Goal: Task Accomplishment & Management: Use online tool/utility

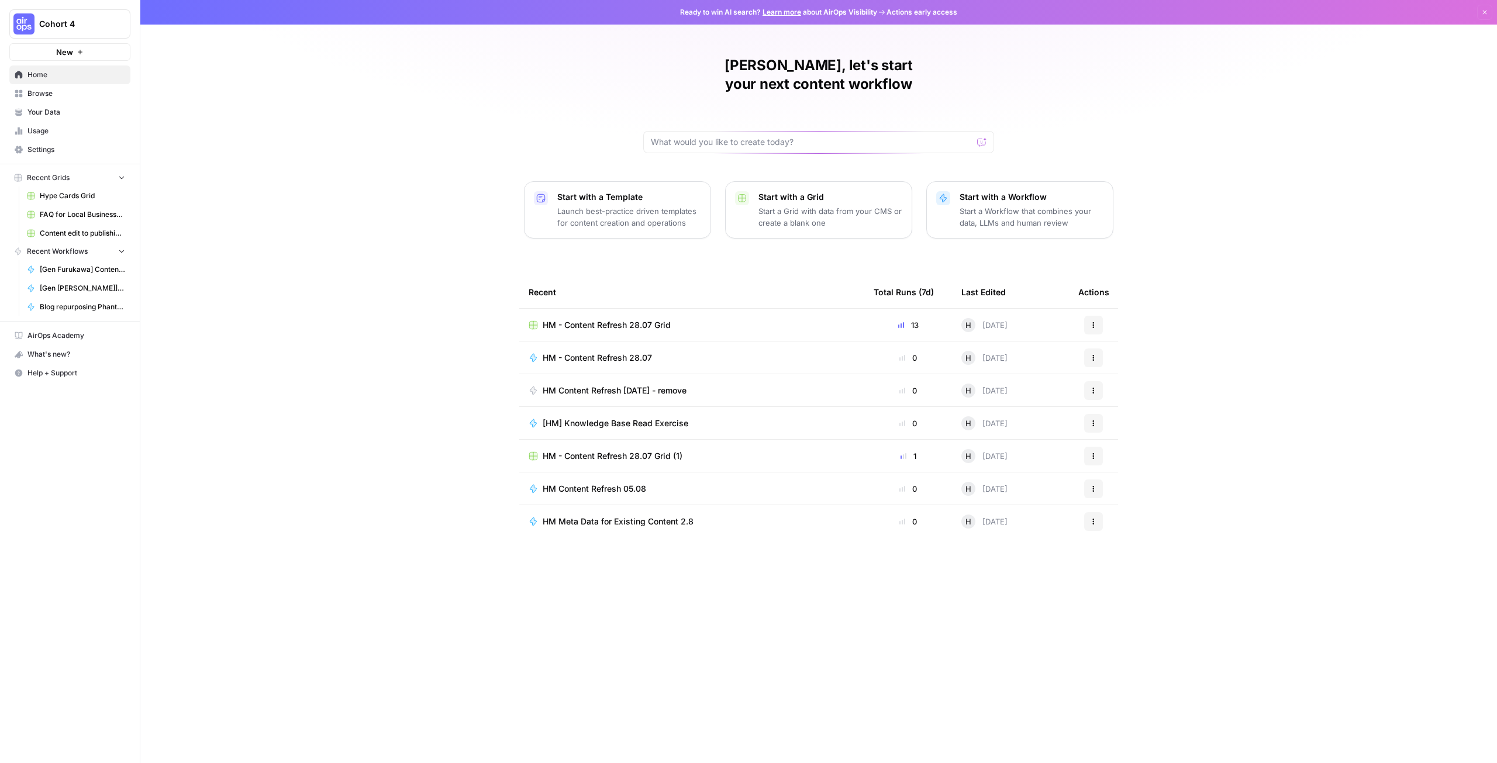
click at [602, 319] on span "HM - Content Refresh 28.07 Grid" at bounding box center [606, 325] width 128 height 12
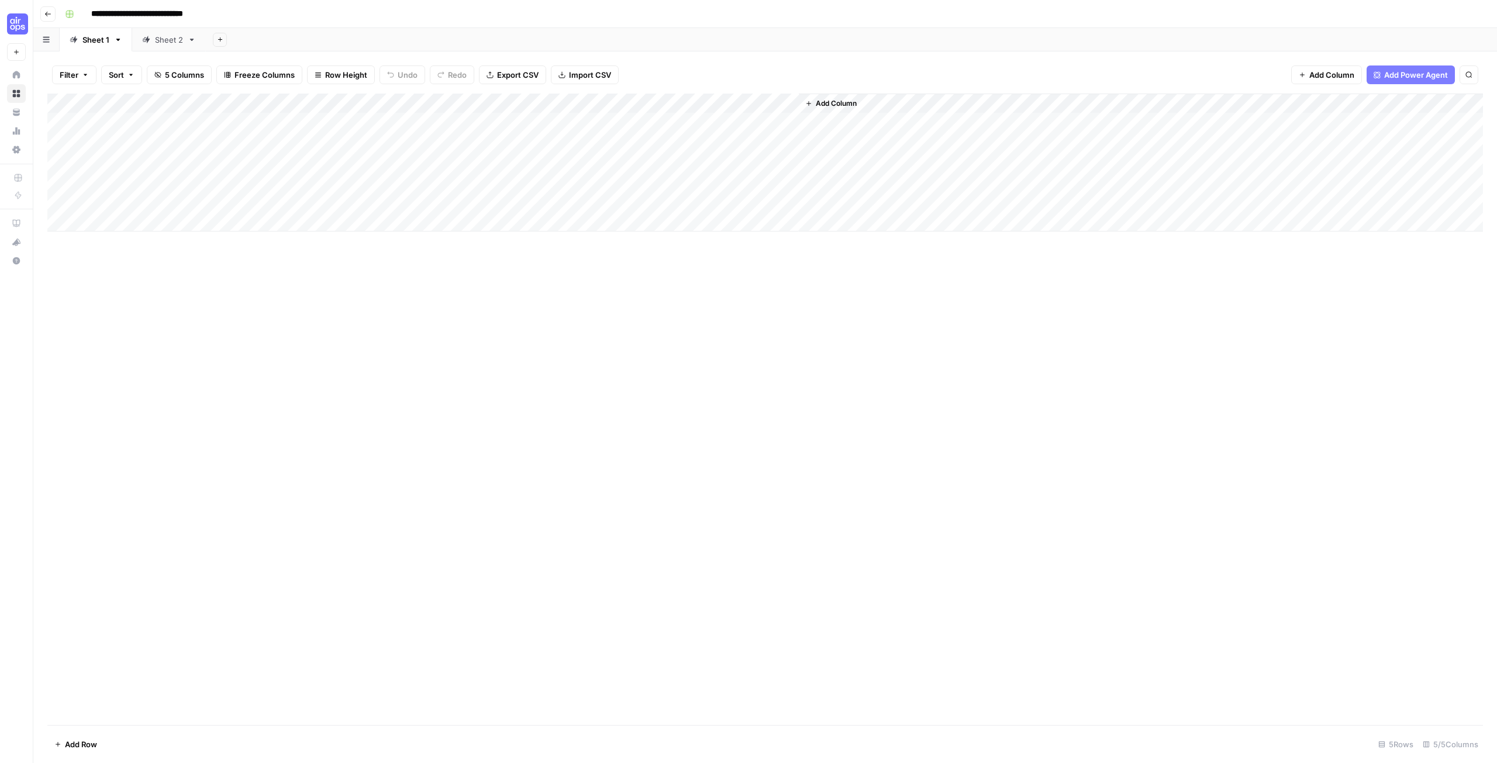
click at [168, 49] on link "Sheet 2" at bounding box center [169, 39] width 74 height 23
click at [78, 383] on div "Add Column" at bounding box center [764, 242] width 1435 height 297
type textarea "**********"
click at [247, 372] on div "Add Column" at bounding box center [764, 252] width 1435 height 317
click at [388, 382] on div "Add Column" at bounding box center [764, 252] width 1435 height 317
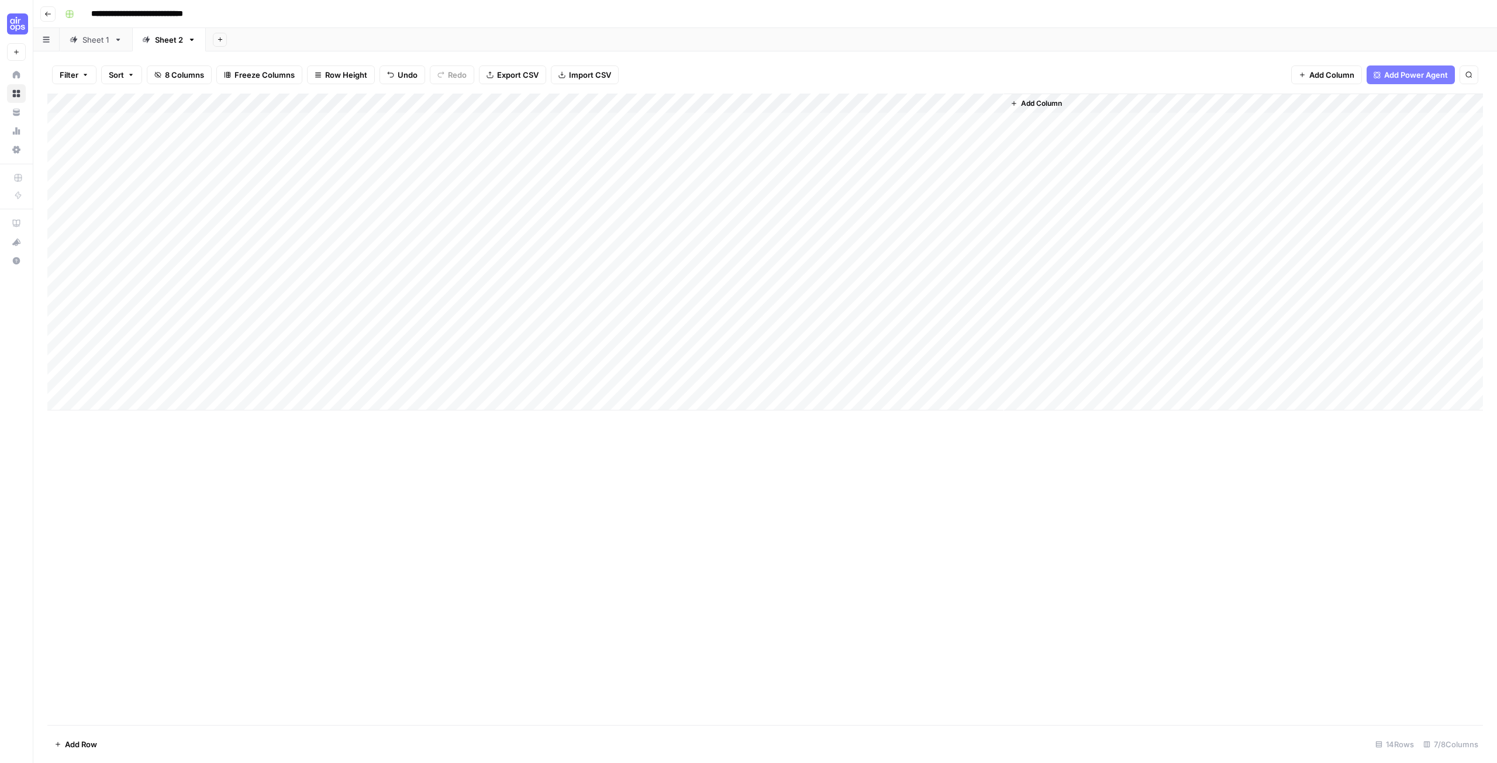
click at [388, 382] on div "Add Column" at bounding box center [764, 252] width 1435 height 317
type textarea "**********"
click at [617, 564] on div "Add Column" at bounding box center [764, 409] width 1435 height 631
click at [168, 380] on div "Add Column" at bounding box center [764, 252] width 1435 height 317
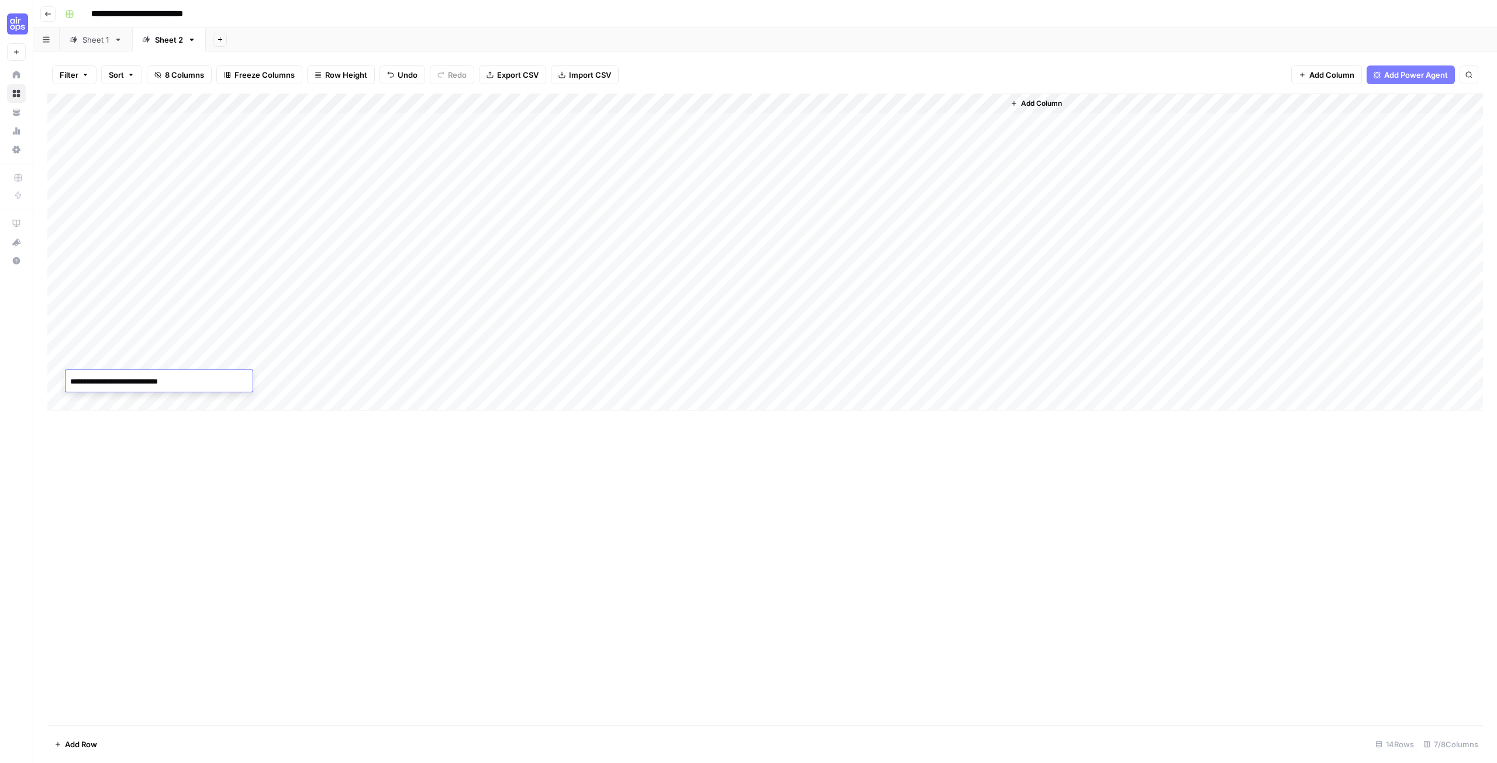
type textarea "**********"
click at [261, 386] on div "Add Column" at bounding box center [764, 252] width 1435 height 317
type textarea "**********"
click at [517, 379] on div "Add Column" at bounding box center [764, 252] width 1435 height 317
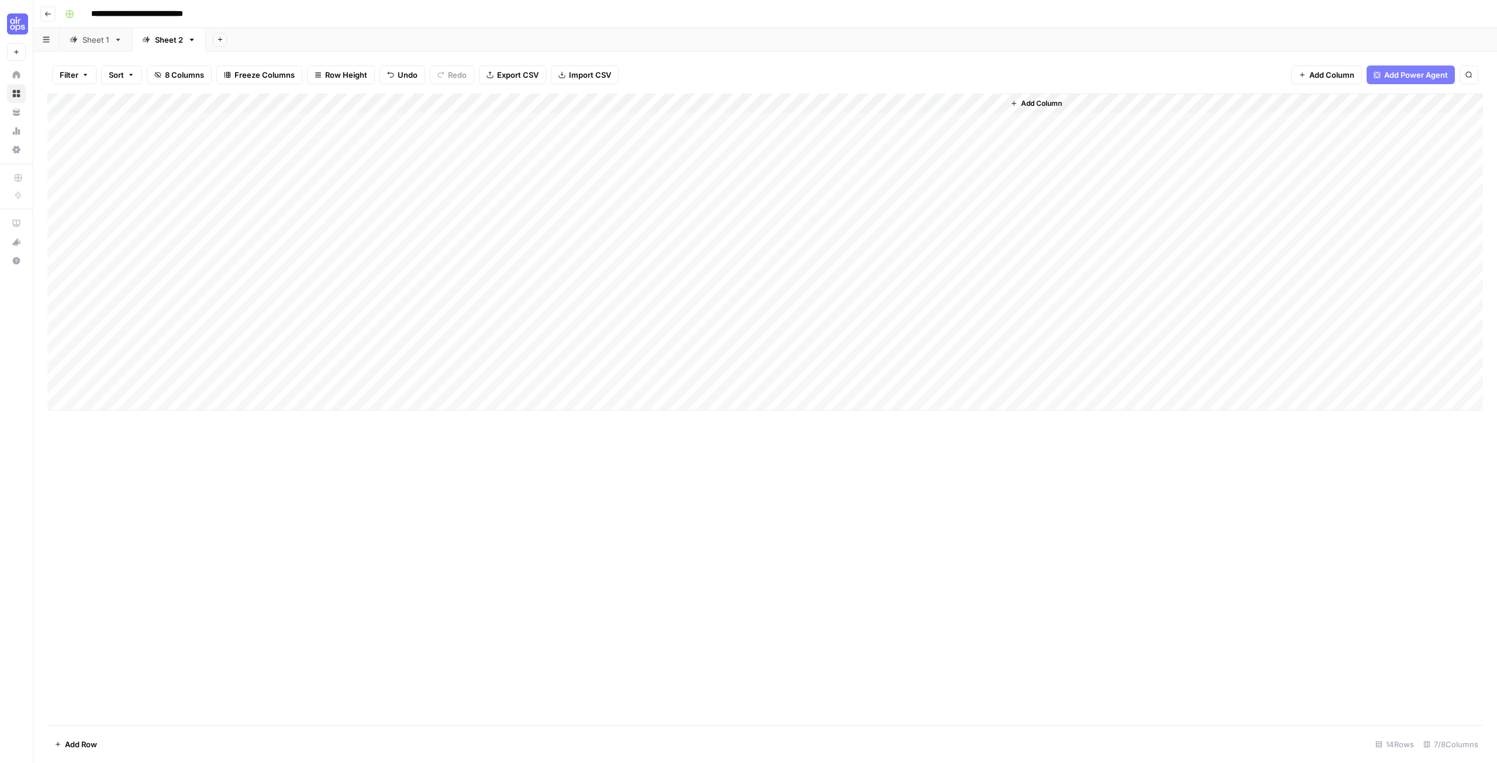
click at [547, 379] on div "Add Column" at bounding box center [764, 252] width 1435 height 317
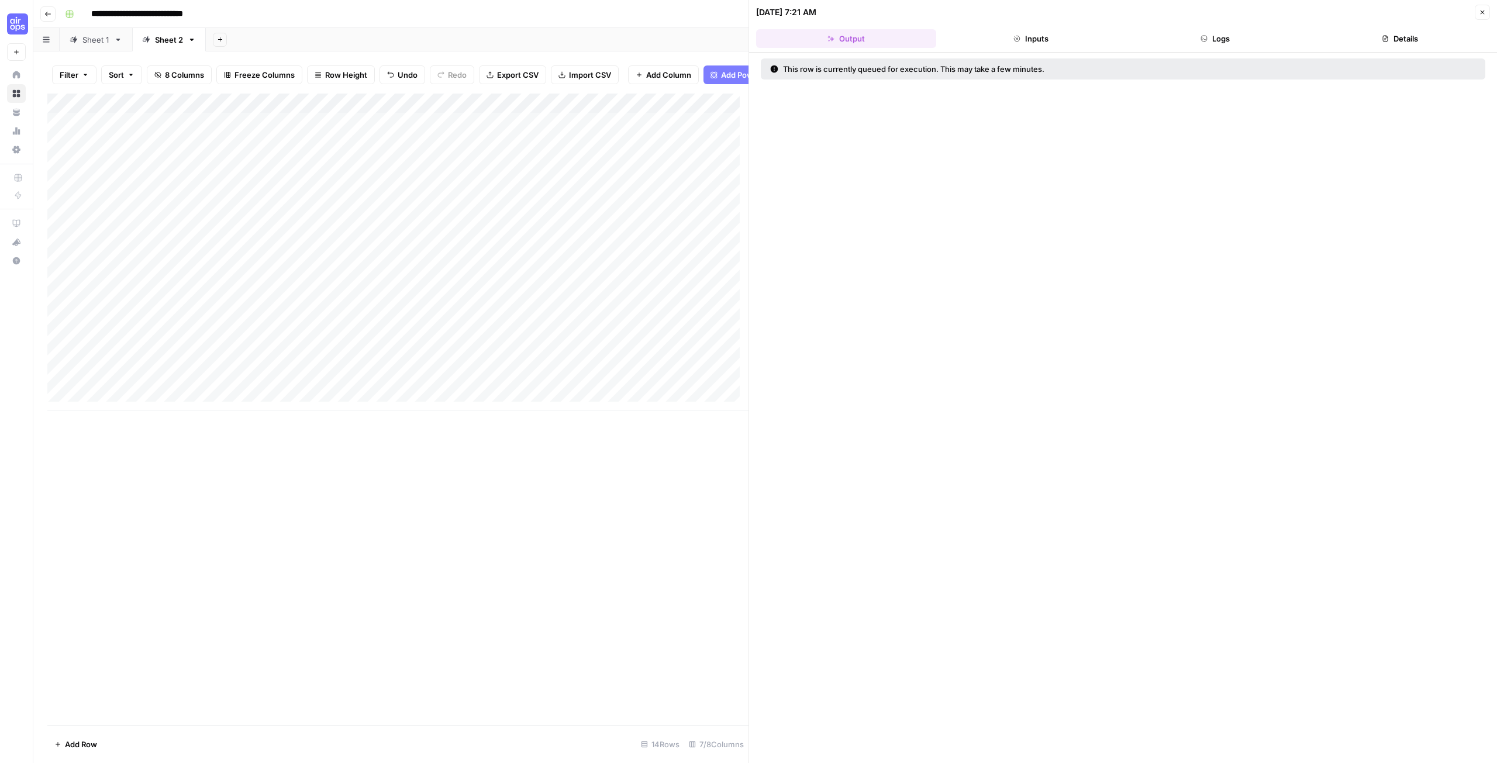
click at [1485, 14] on button "Close" at bounding box center [1481, 12] width 15 height 15
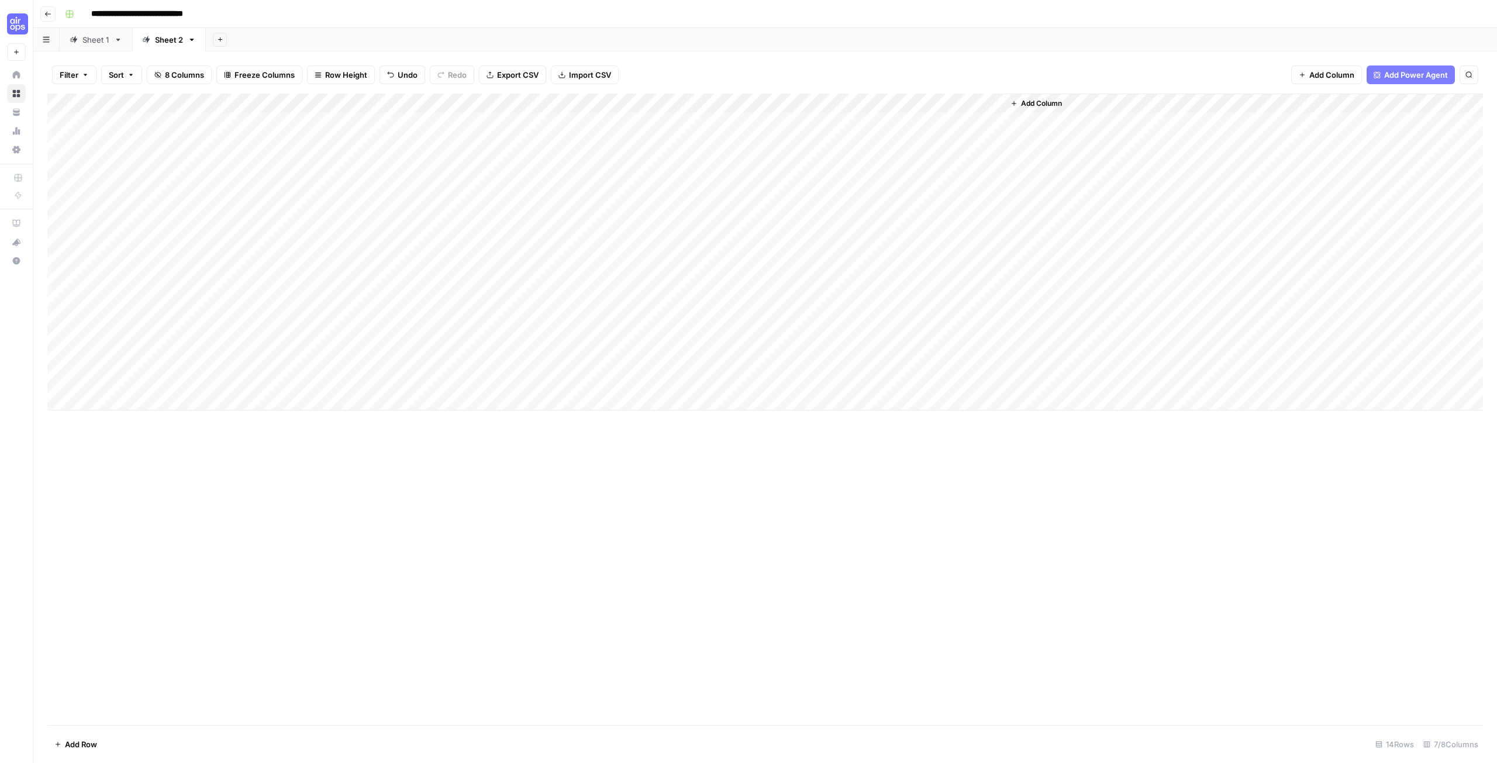
click at [145, 399] on div "Add Column" at bounding box center [764, 252] width 1435 height 317
click at [106, 402] on textarea at bounding box center [158, 401] width 187 height 16
type textarea "*"
type textarea "**********"
click at [448, 403] on div "Add Column" at bounding box center [764, 262] width 1435 height 337
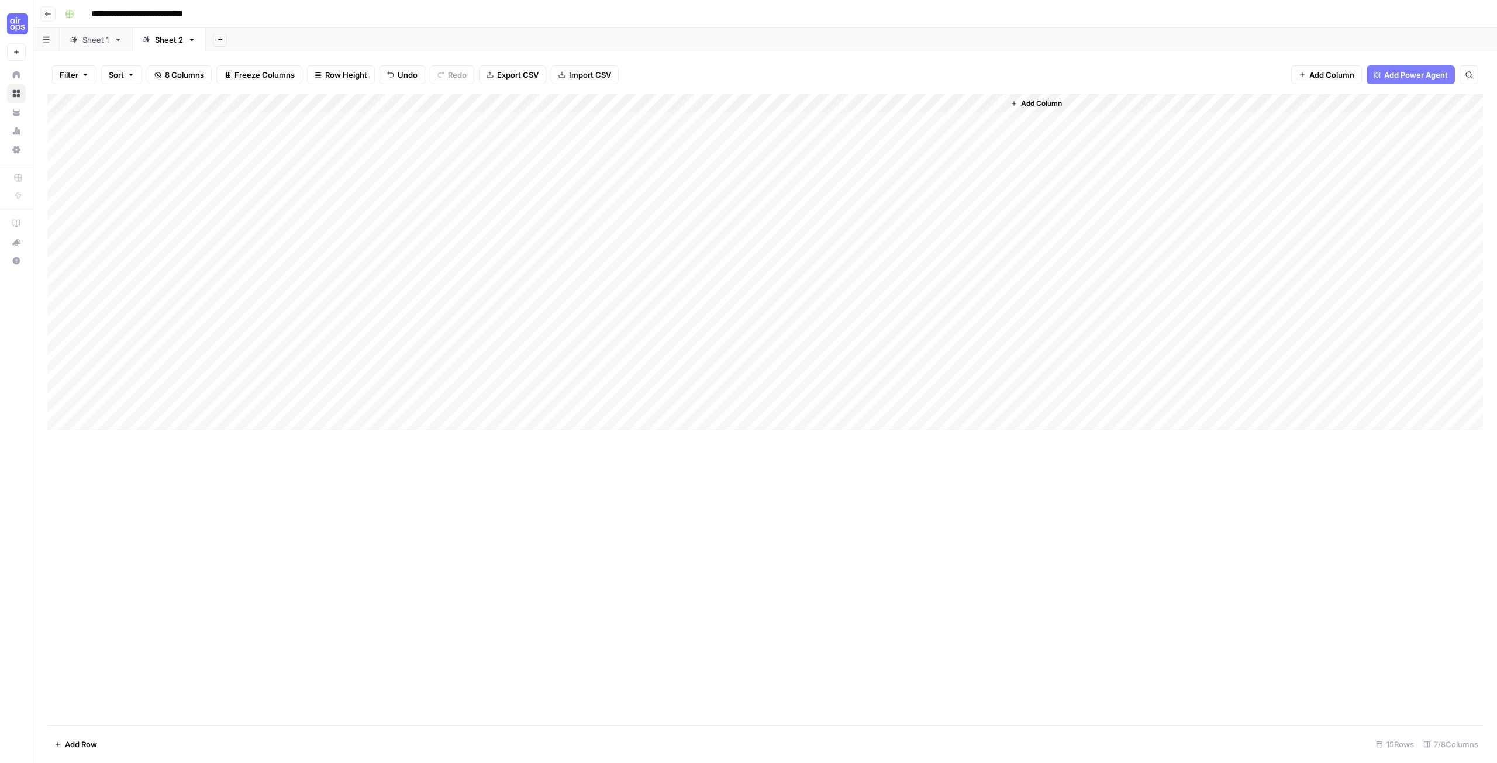
click at [448, 403] on div "Add Column" at bounding box center [764, 262] width 1435 height 337
type textarea "**********"
click at [509, 512] on div "Add Column" at bounding box center [764, 409] width 1435 height 631
click at [162, 403] on div "Add Column" at bounding box center [764, 262] width 1435 height 337
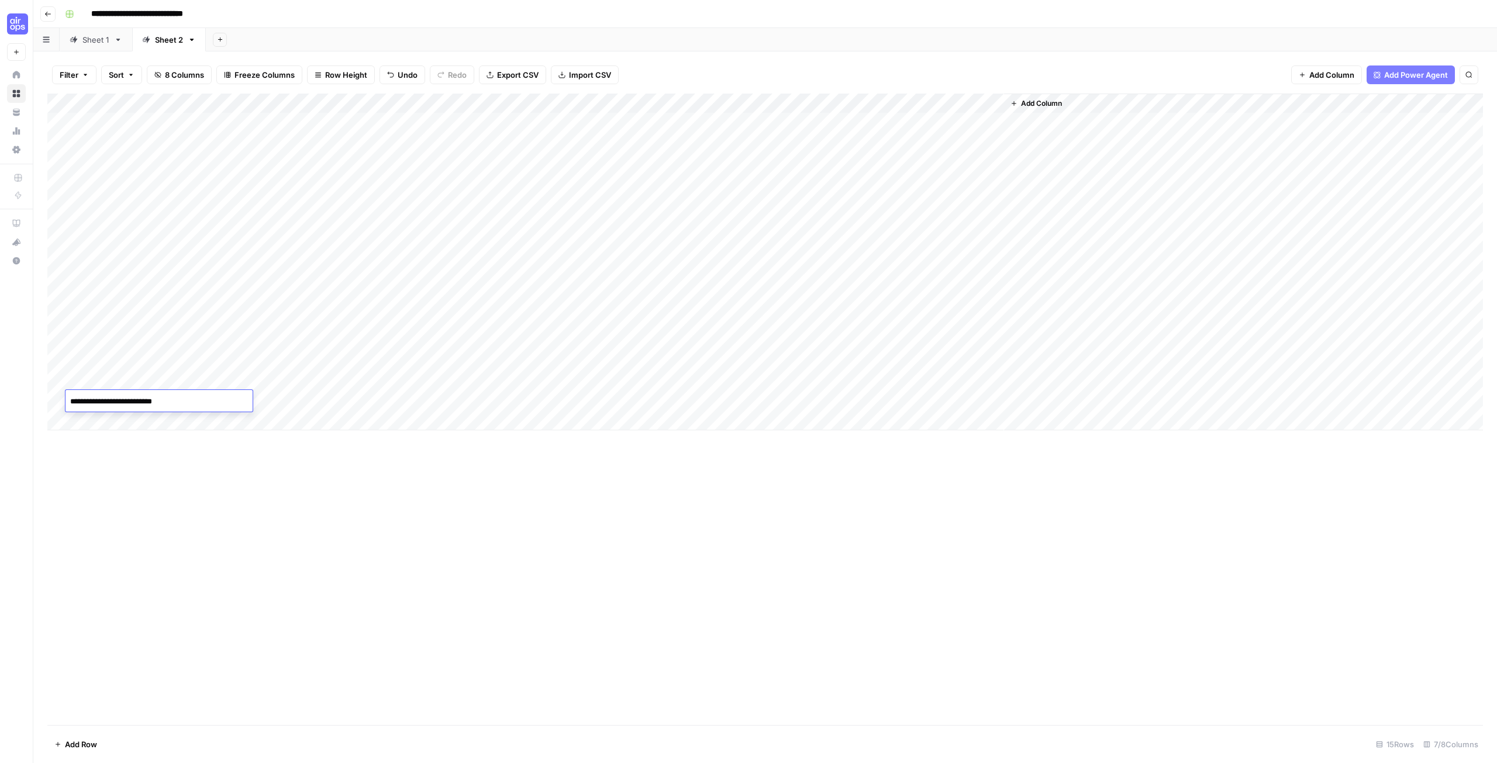
type textarea "**********"
click at [284, 404] on div "Add Column" at bounding box center [764, 262] width 1435 height 337
click at [431, 402] on textarea "**********" at bounding box center [319, 401] width 233 height 16
type textarea "**********"
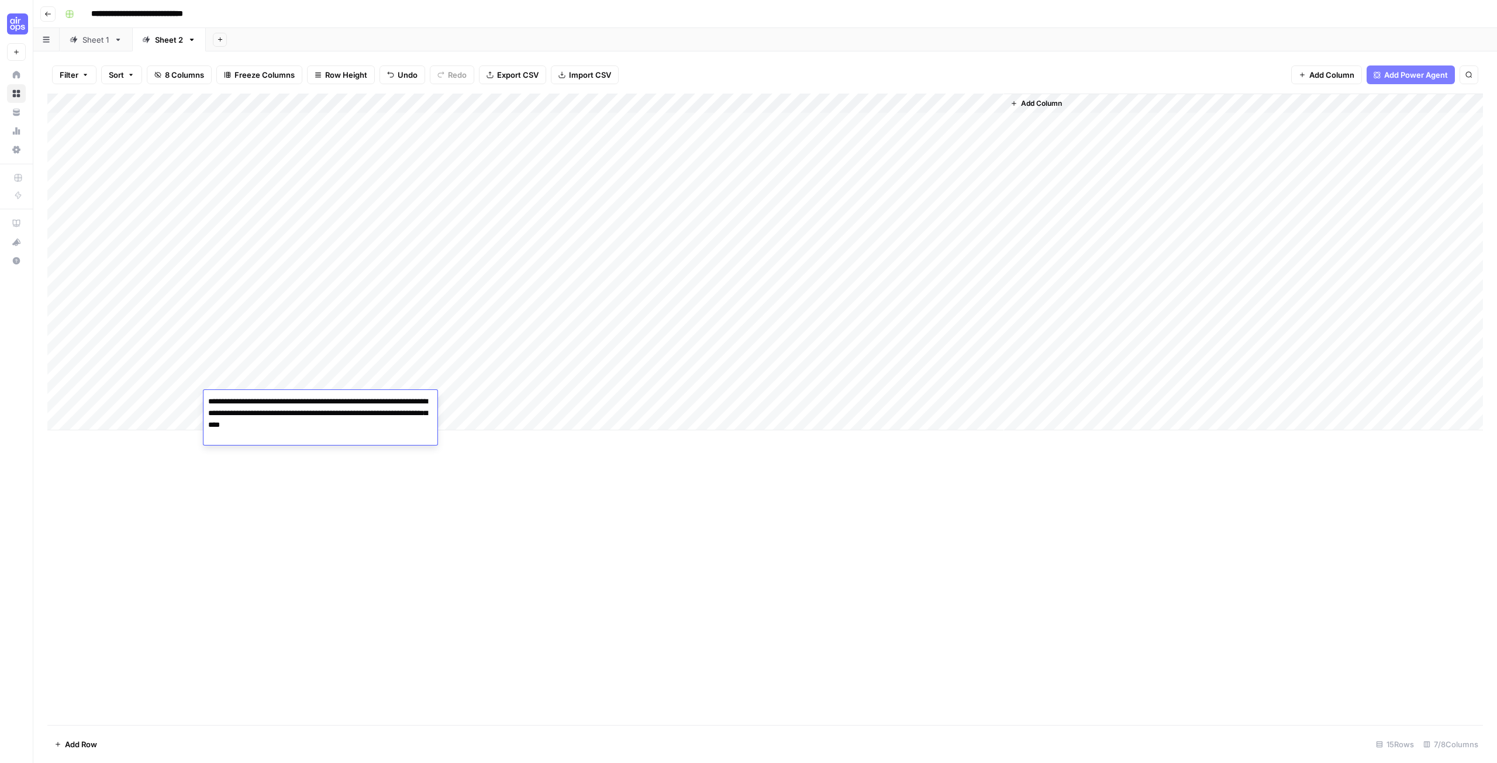
click at [523, 513] on div "Add Column" at bounding box center [764, 409] width 1435 height 631
click at [462, 398] on div "Add Column" at bounding box center [764, 262] width 1435 height 337
click at [702, 495] on div "Add Column" at bounding box center [764, 409] width 1435 height 631
click at [549, 400] on div "Add Column" at bounding box center [764, 262] width 1435 height 337
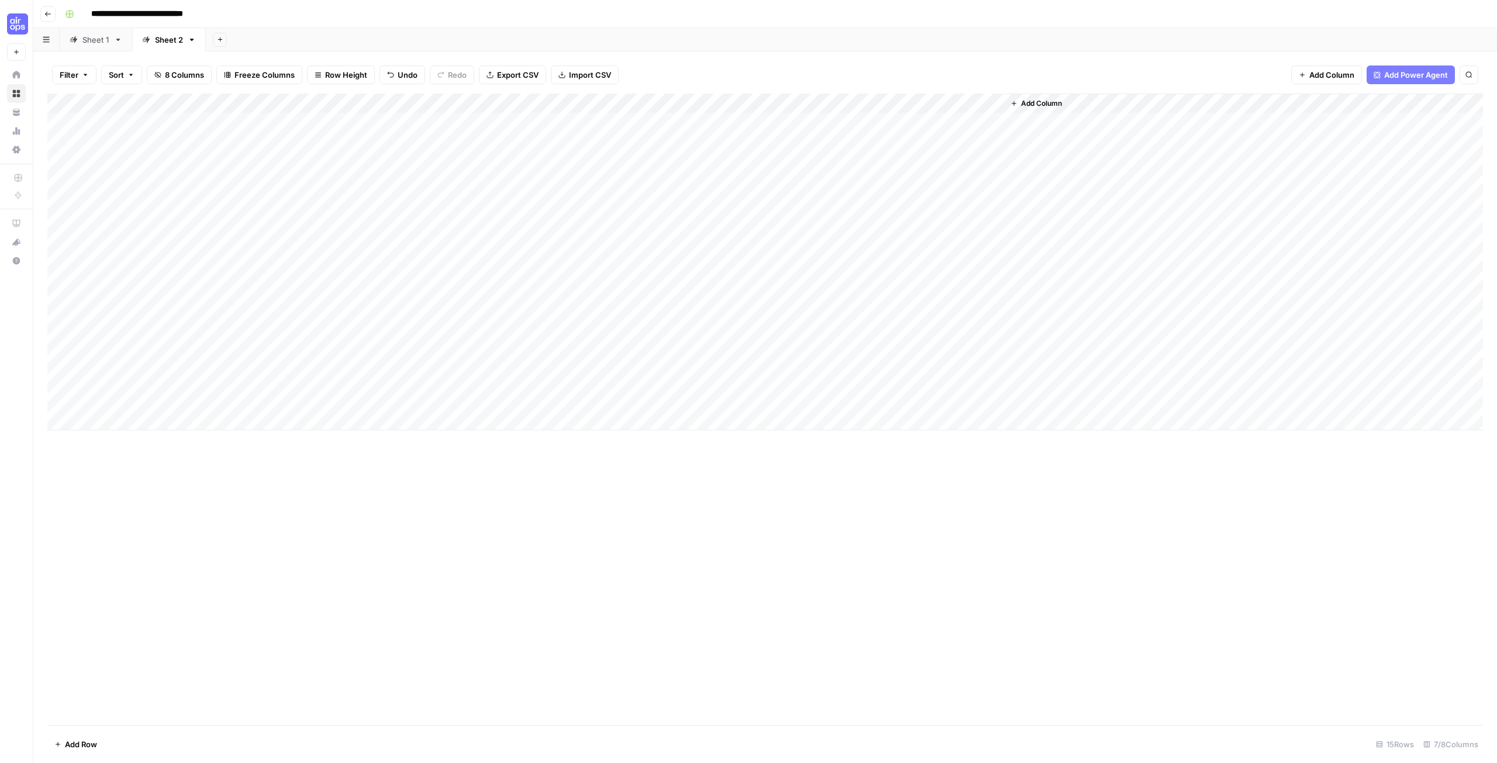
drag, startPoint x: 167, startPoint y: 424, endPoint x: 153, endPoint y: 424, distance: 14.6
click at [167, 424] on div "Add Column" at bounding box center [764, 262] width 1435 height 337
click at [97, 422] on textarea at bounding box center [158, 421] width 187 height 16
type textarea "**********"
click at [296, 421] on div "Add Column" at bounding box center [764, 272] width 1435 height 357
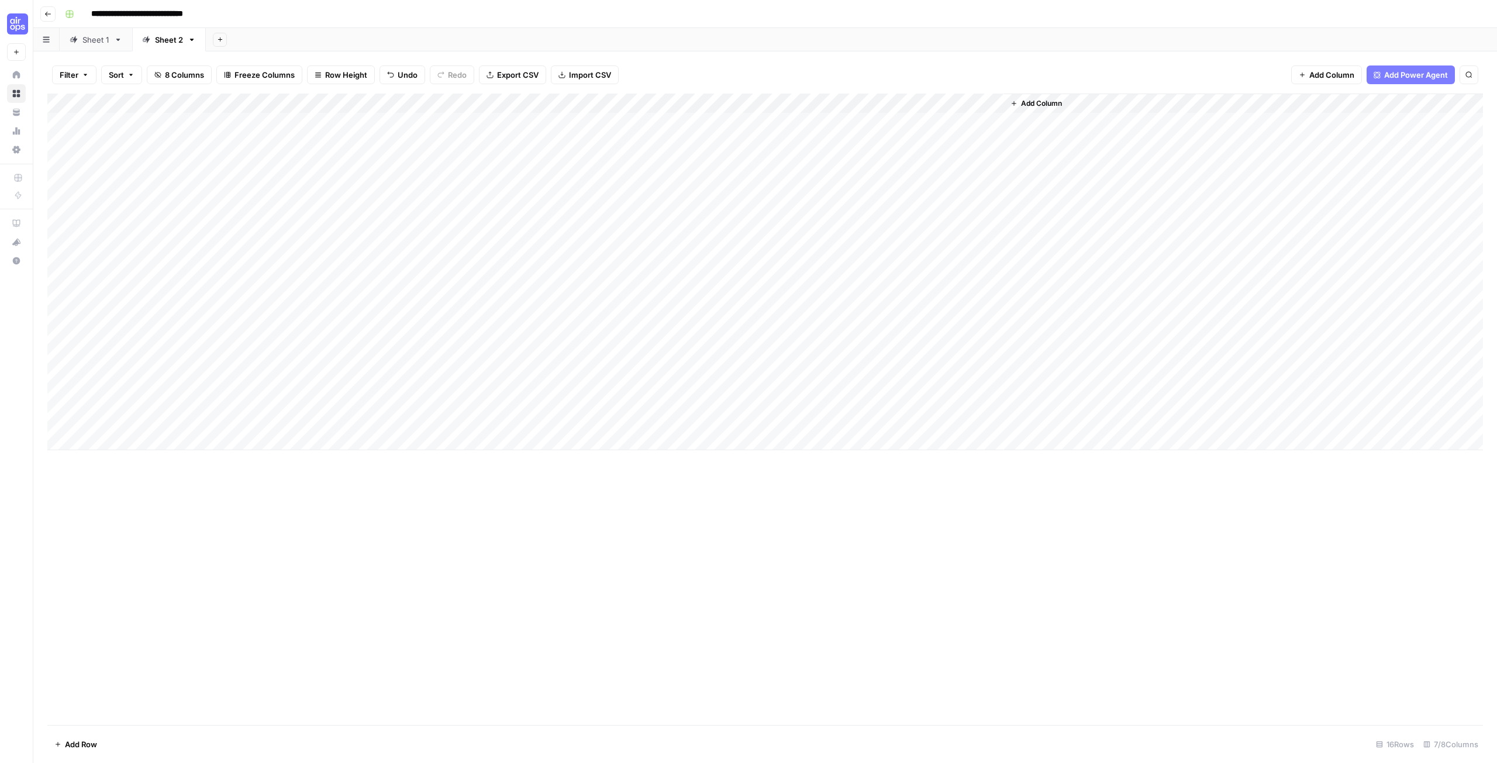
click at [428, 429] on div "Add Column" at bounding box center [764, 272] width 1435 height 357
click at [428, 427] on div "Add Column" at bounding box center [764, 272] width 1435 height 357
click at [428, 427] on textarea at bounding box center [438, 421] width 187 height 16
type textarea "**********"
click at [271, 430] on div "Add Column" at bounding box center [764, 272] width 1435 height 357
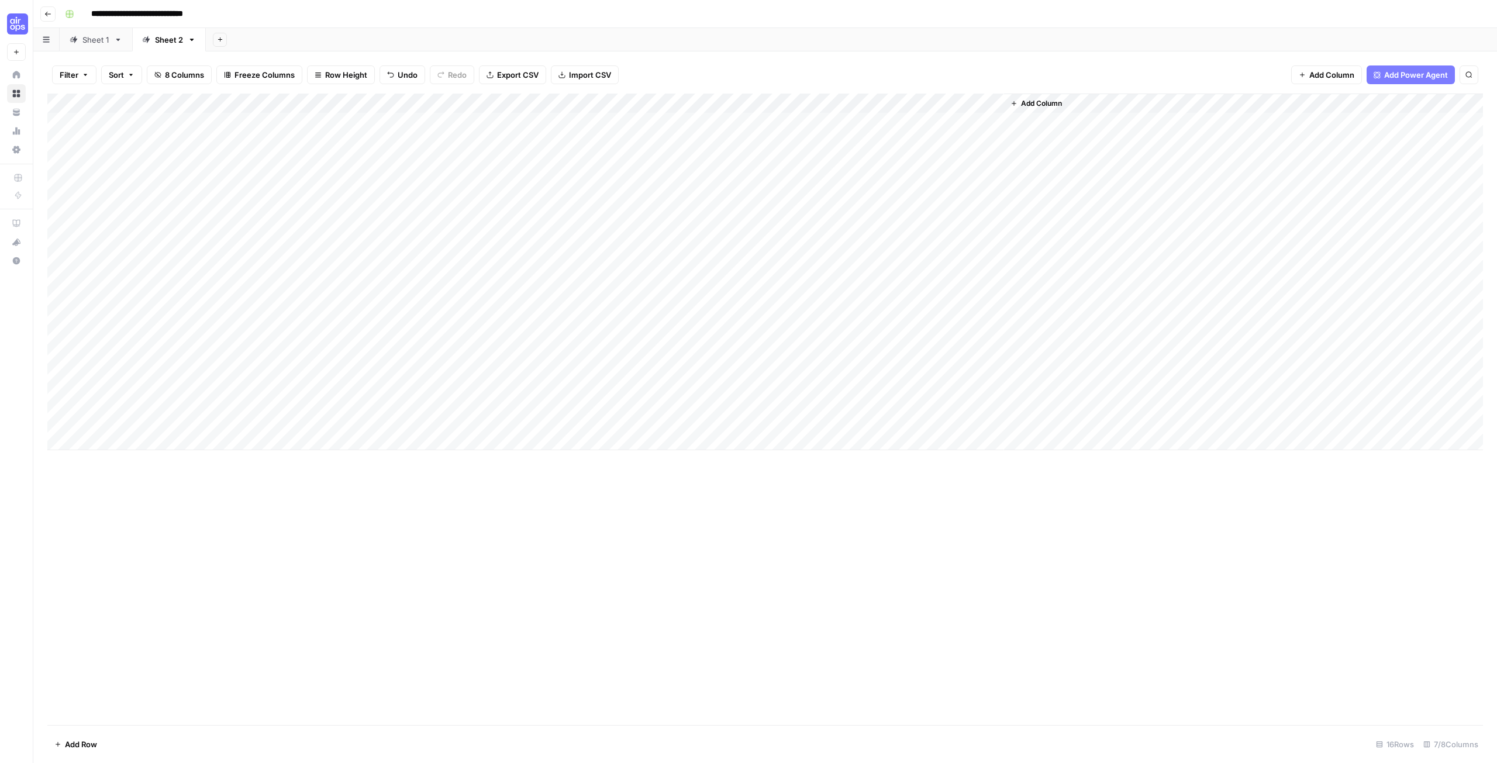
click at [279, 421] on div "Add Column" at bounding box center [764, 272] width 1435 height 357
type textarea "**********"
click at [546, 419] on div "Add Column" at bounding box center [764, 272] width 1435 height 357
click at [574, 381] on div "Add Column" at bounding box center [764, 272] width 1435 height 357
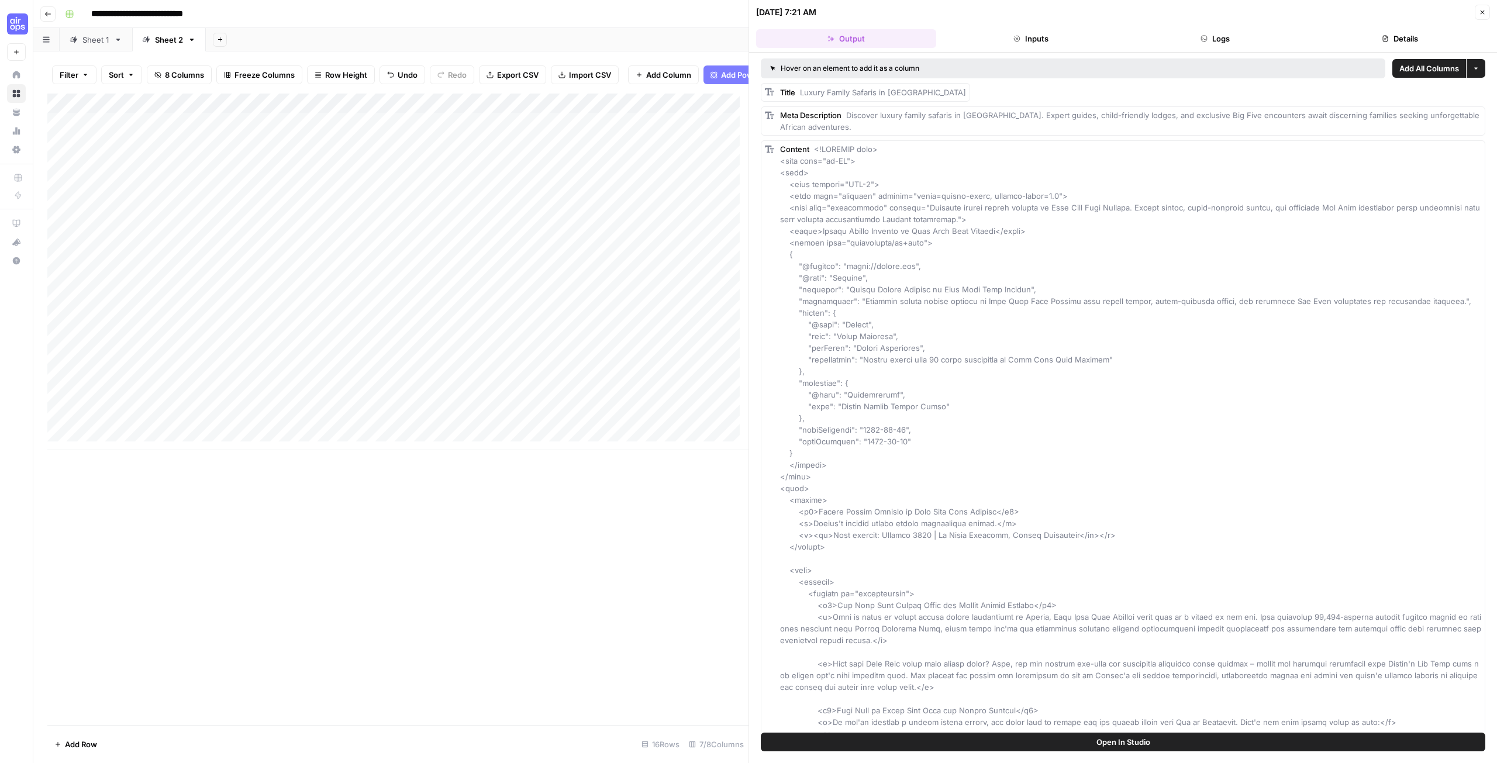
drag, startPoint x: 1021, startPoint y: 36, endPoint x: 1124, endPoint y: 31, distance: 102.4
click at [1022, 36] on button "Inputs" at bounding box center [1031, 38] width 180 height 19
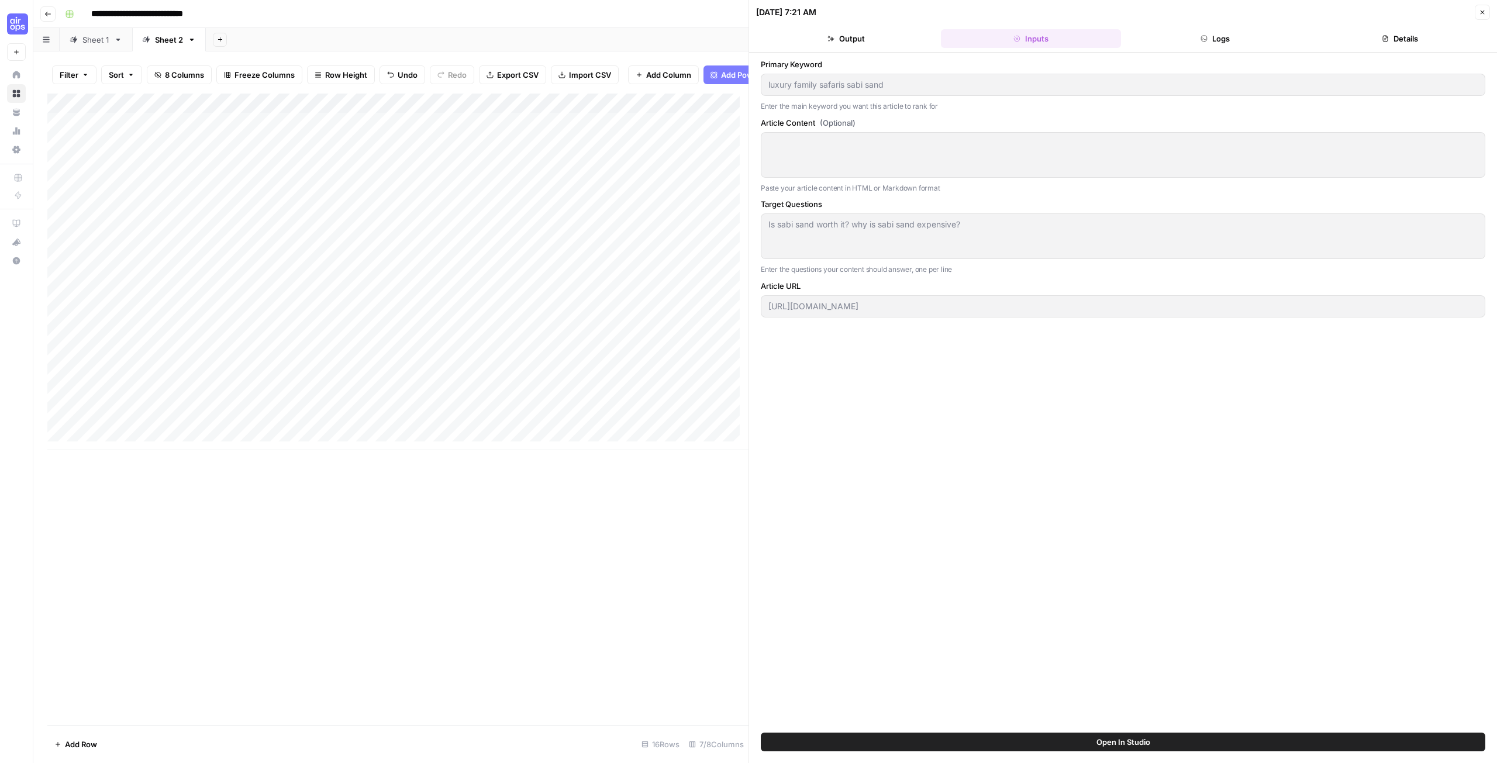
click at [1243, 37] on button "Logs" at bounding box center [1215, 38] width 180 height 19
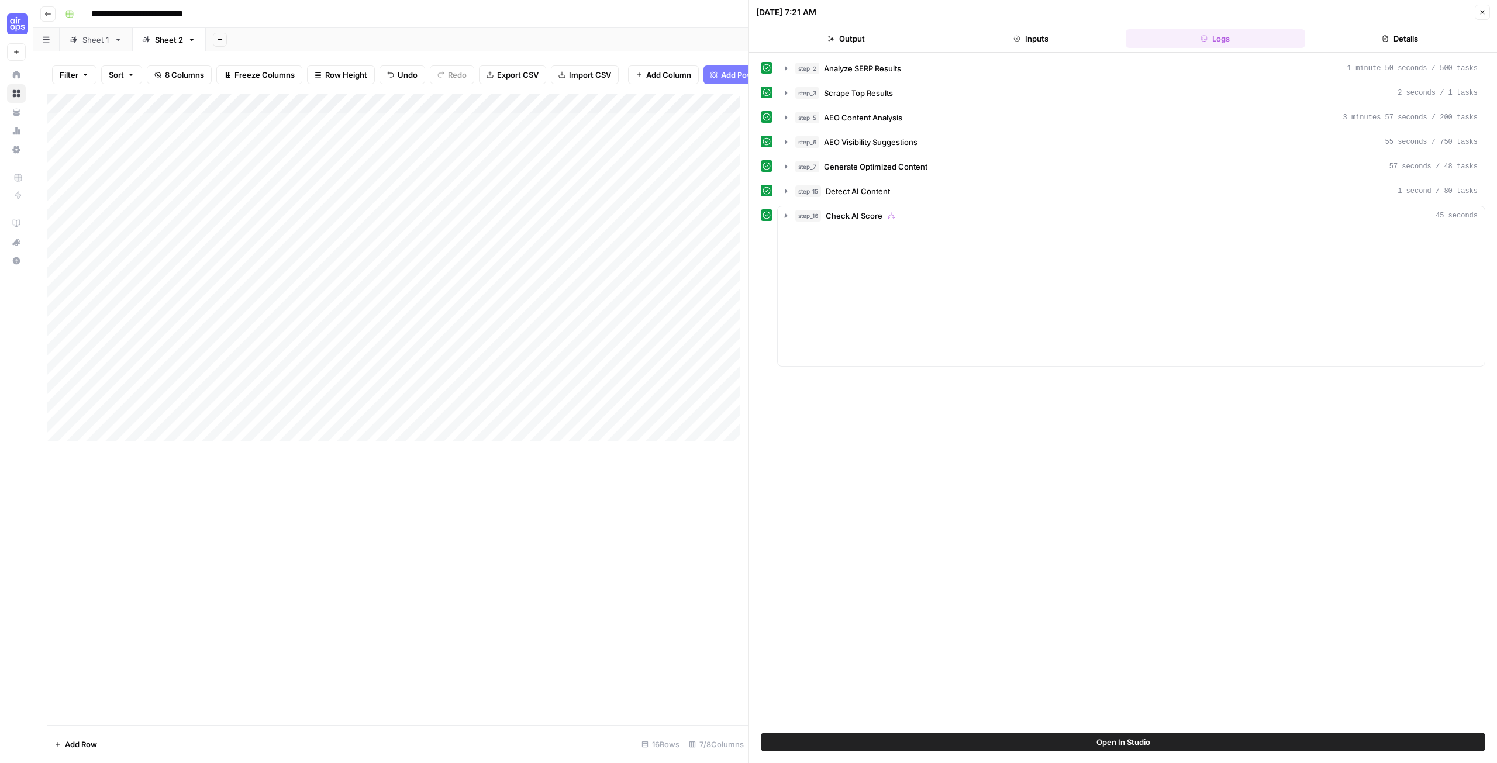
click at [1415, 37] on button "Details" at bounding box center [1399, 38] width 180 height 19
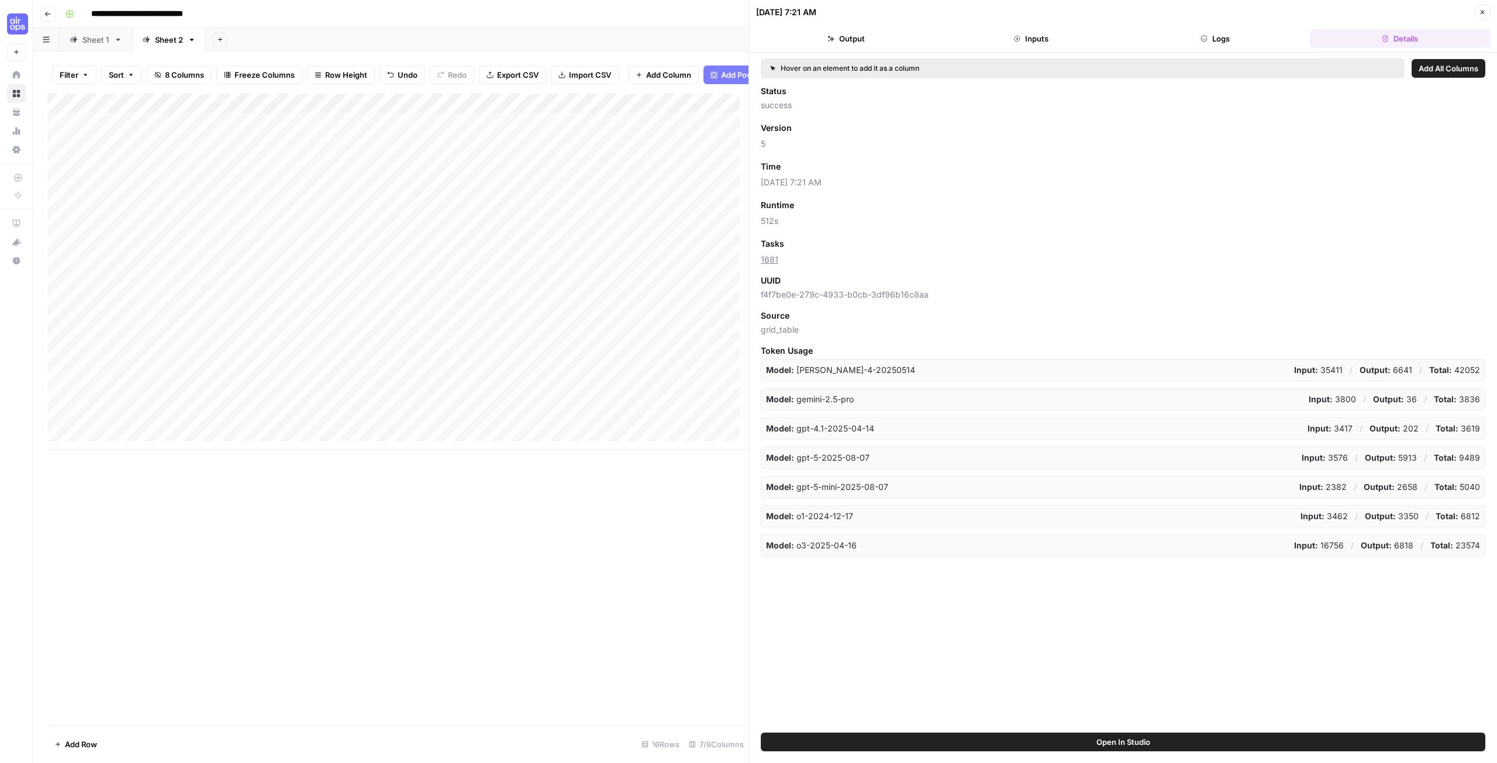
click at [1485, 6] on button "Close" at bounding box center [1481, 12] width 15 height 15
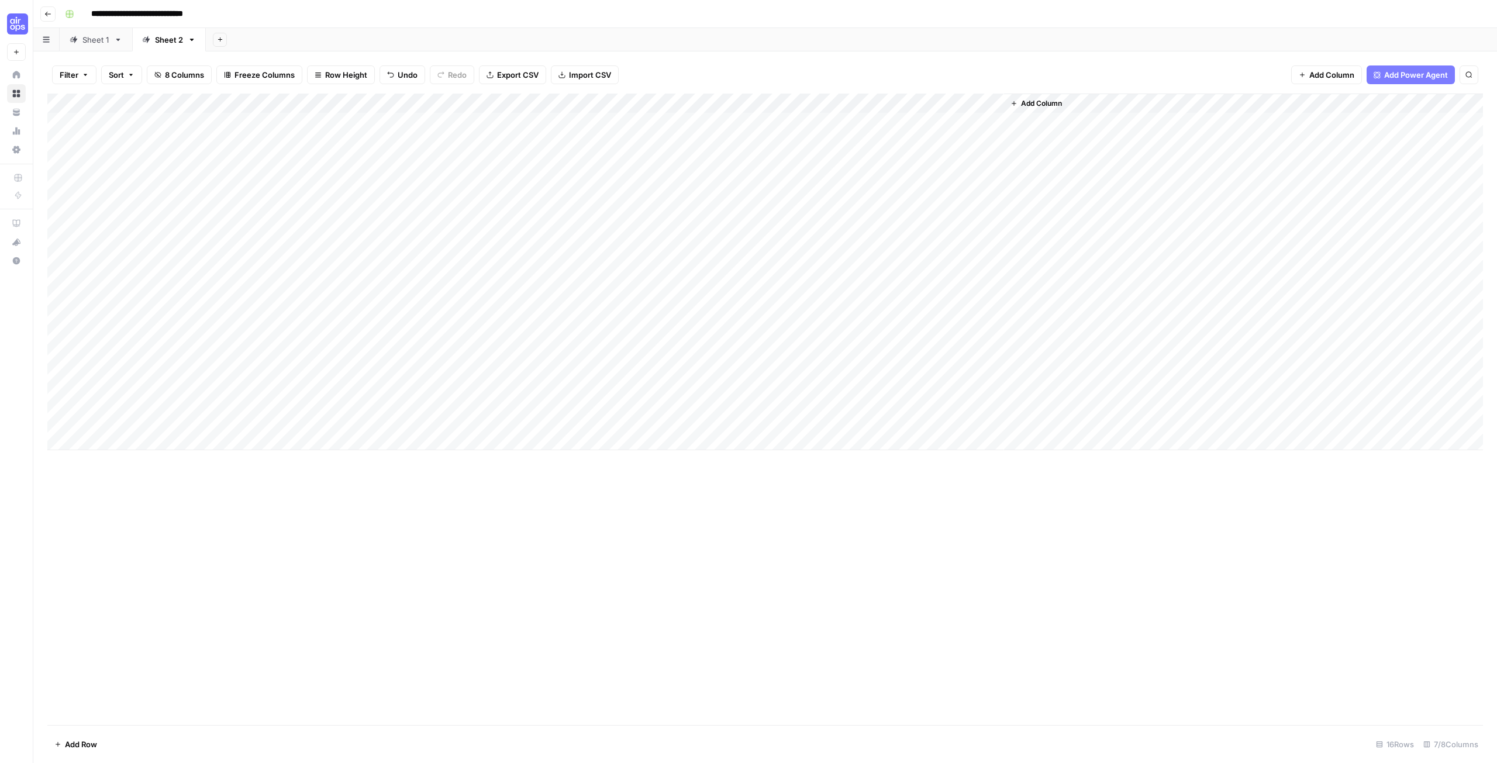
click at [533, 376] on div "Add Column" at bounding box center [764, 272] width 1435 height 357
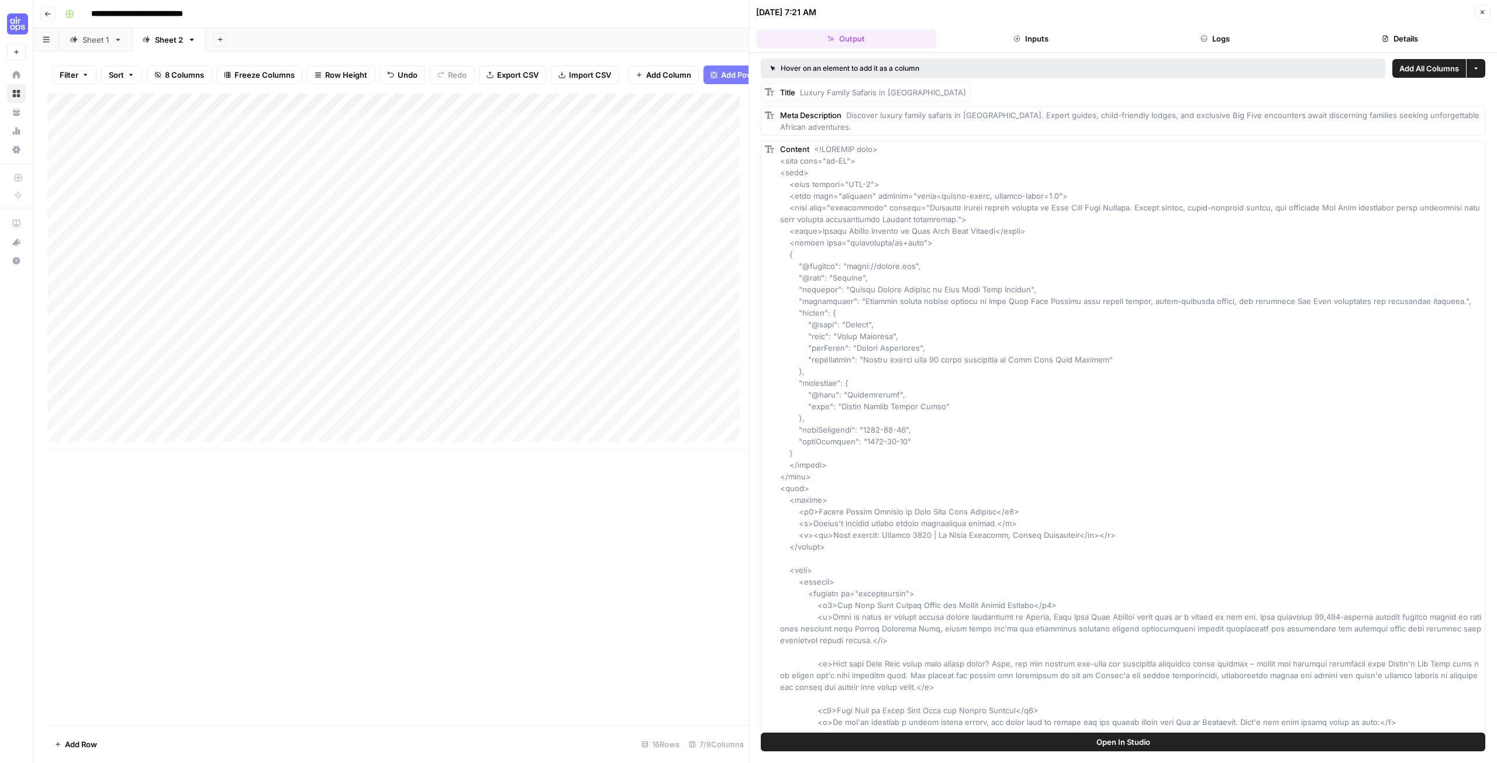
click at [1471, 72] on button "More options" at bounding box center [1475, 68] width 19 height 19
click at [1483, 8] on button "Close" at bounding box center [1481, 12] width 15 height 15
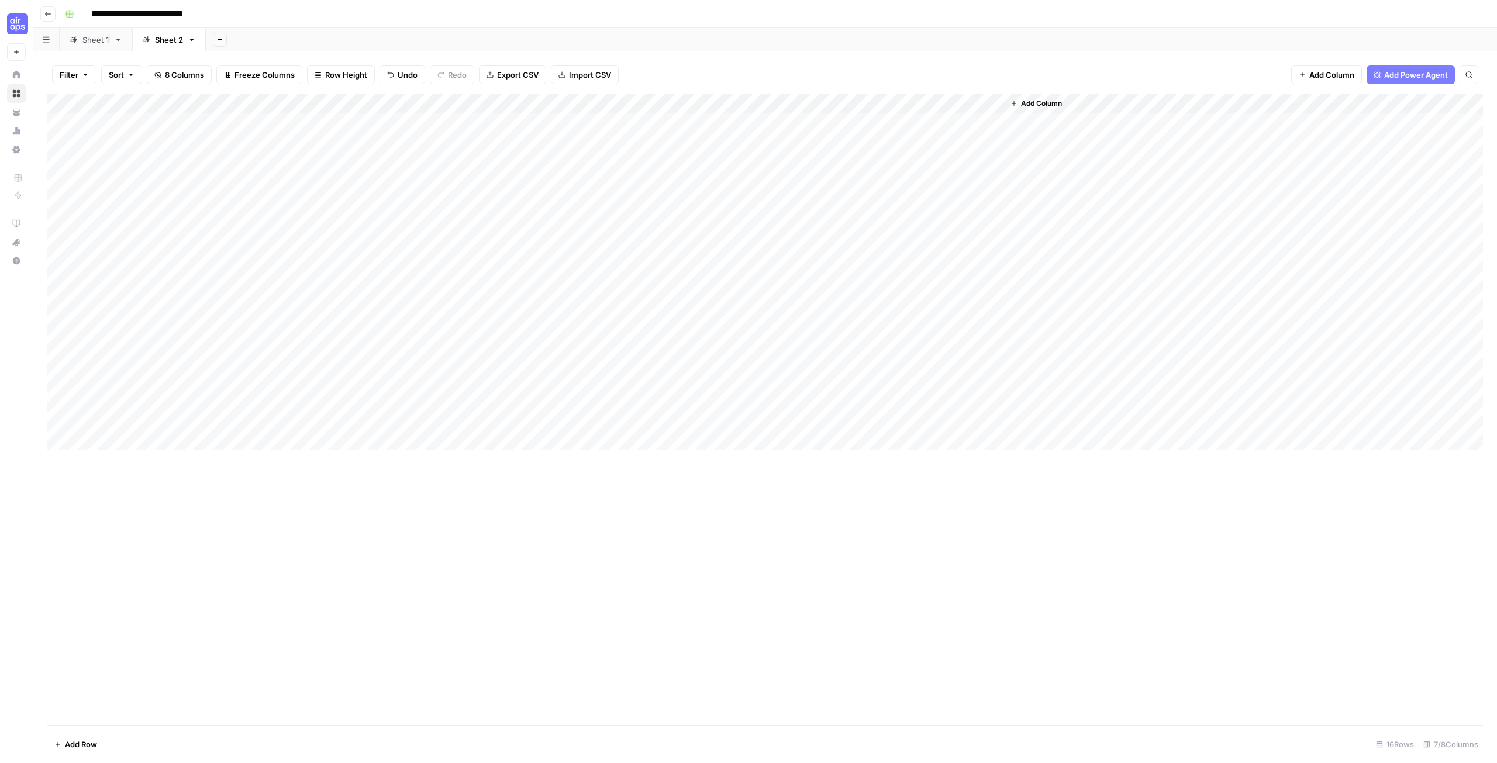
click at [806, 376] on div "Add Column" at bounding box center [764, 272] width 1435 height 357
click at [970, 381] on div "Add Column" at bounding box center [764, 272] width 1435 height 357
click at [942, 381] on div "Add Column" at bounding box center [764, 272] width 1435 height 357
click at [942, 381] on div at bounding box center [950, 381] width 107 height 22
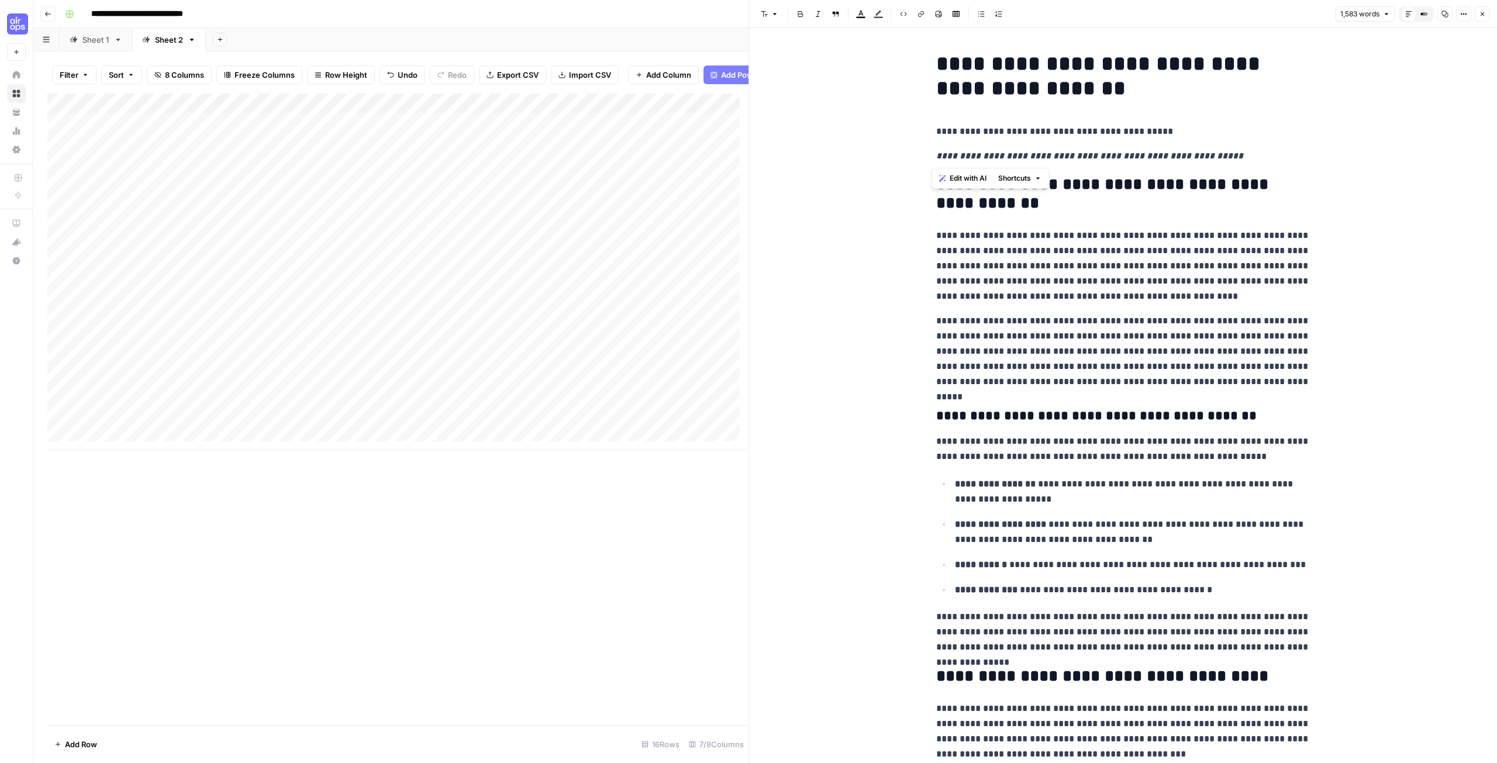
drag, startPoint x: 1204, startPoint y: 157, endPoint x: 918, endPoint y: 128, distance: 287.4
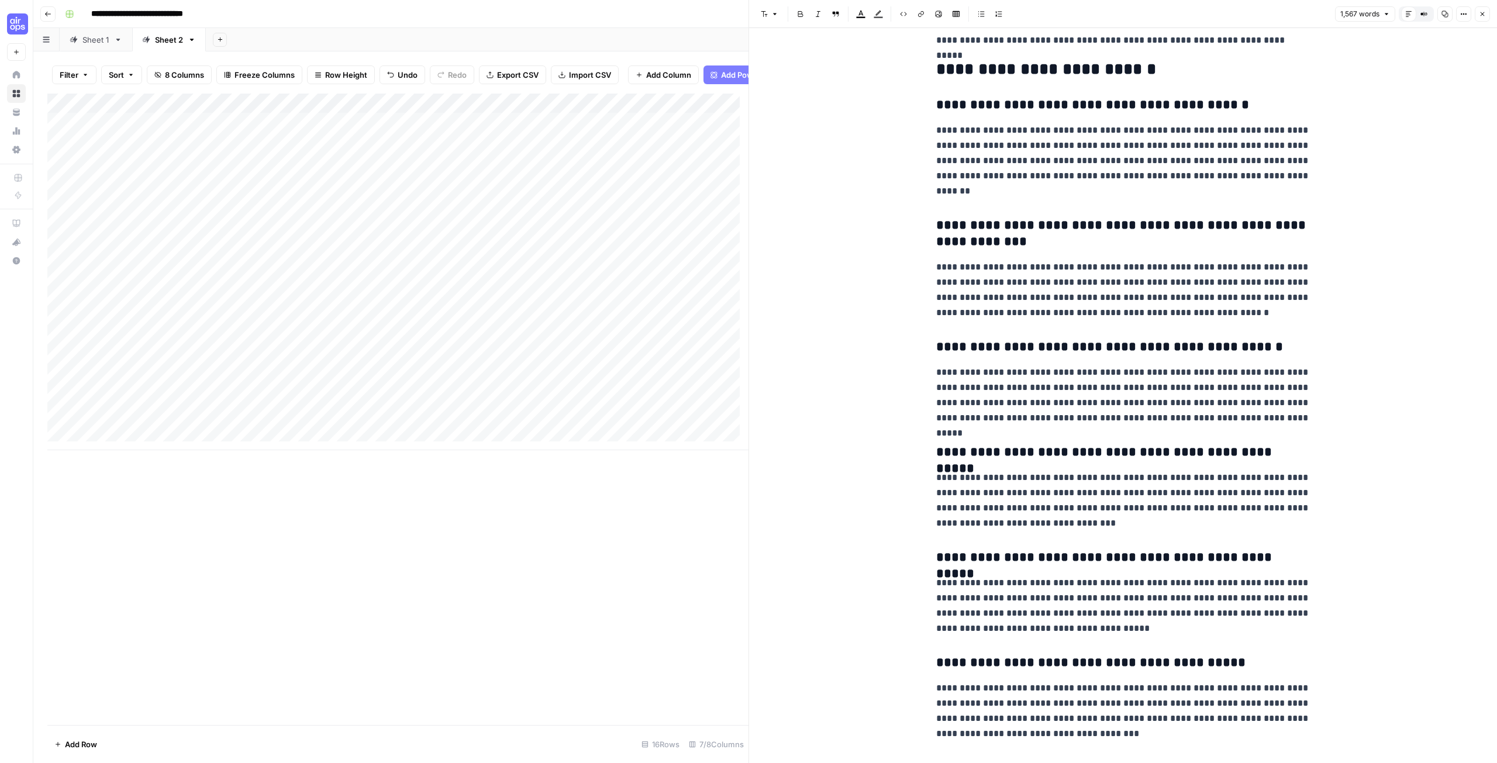
scroll to position [2996, 0]
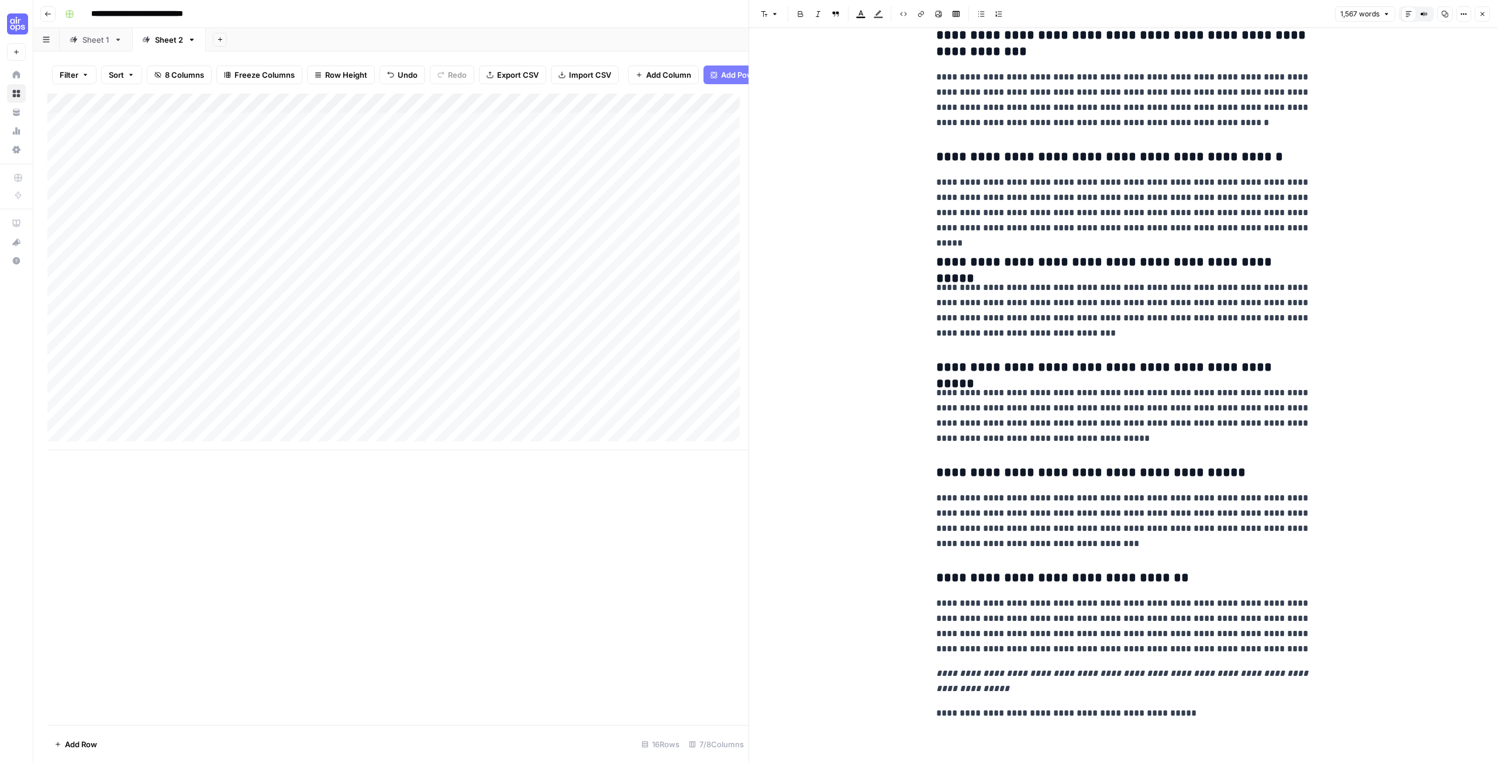
click at [1484, 15] on icon "button" at bounding box center [1481, 14] width 7 height 7
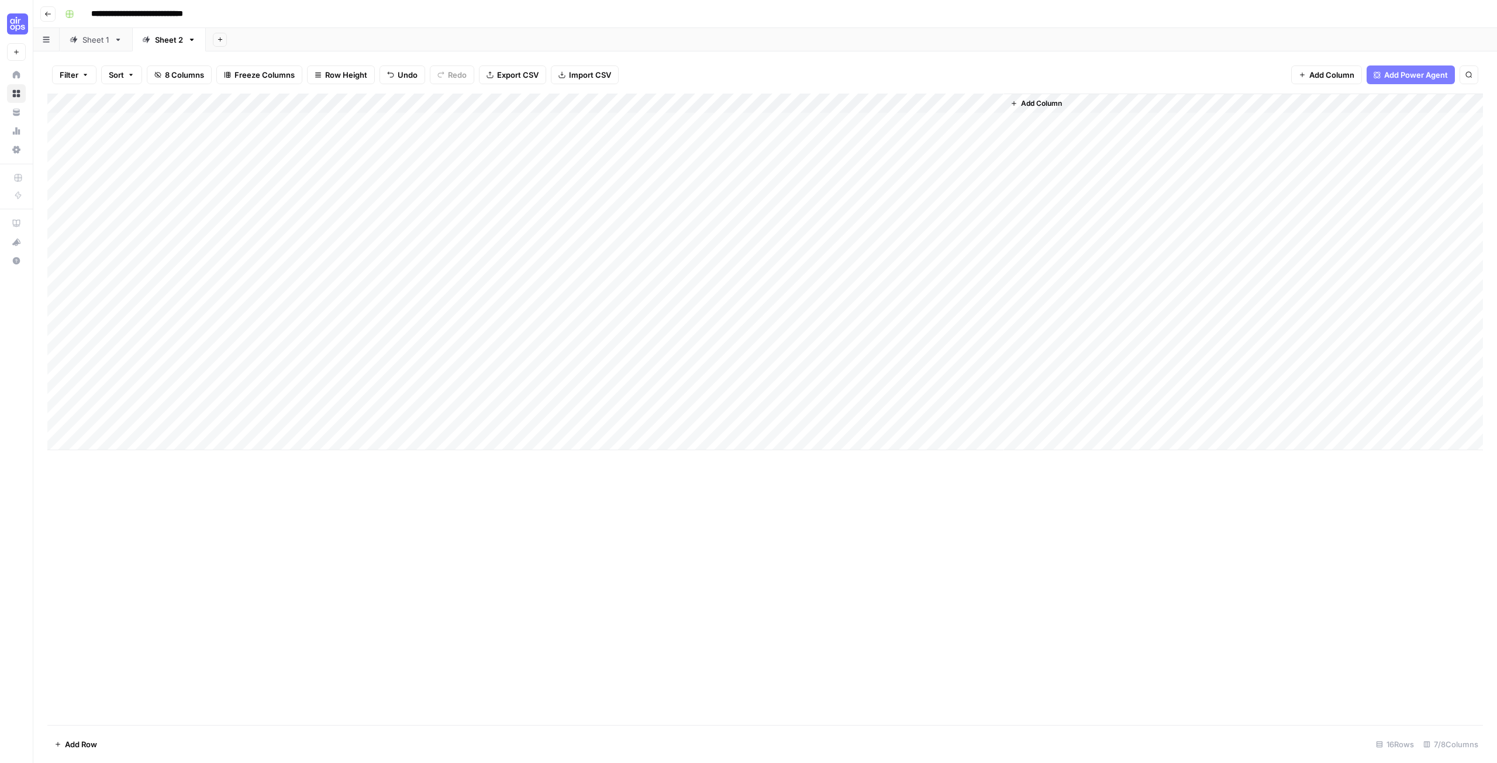
click at [703, 594] on div "Add Column" at bounding box center [764, 409] width 1435 height 631
